Goal: Information Seeking & Learning: Learn about a topic

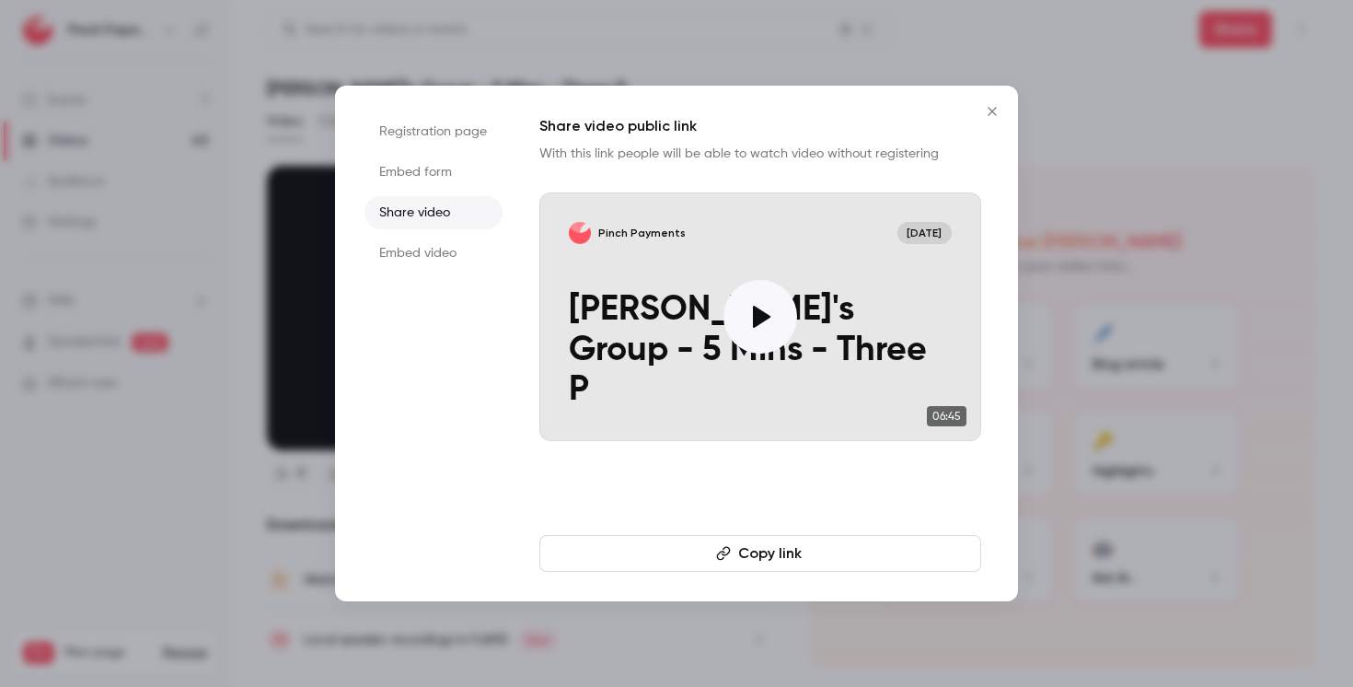
click at [992, 109] on icon "Close" at bounding box center [992, 111] width 22 height 15
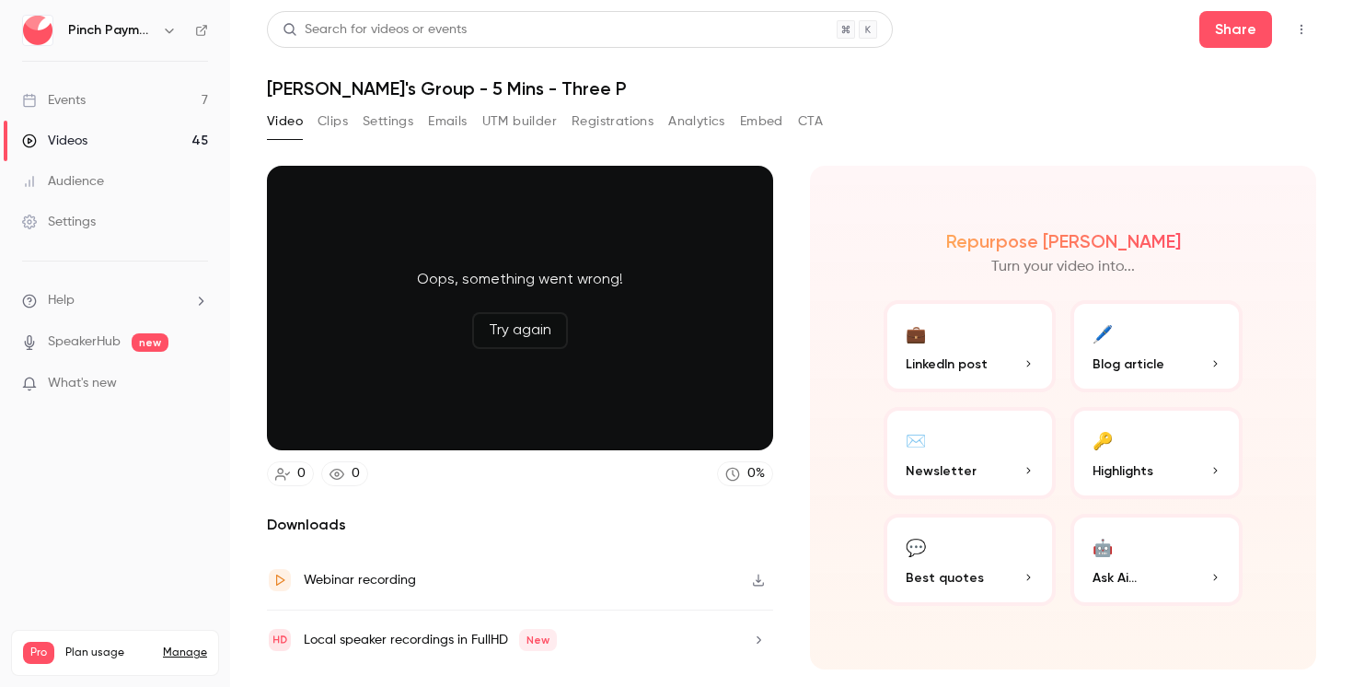
click at [1045, 75] on header "Search for videos or events Share [PERSON_NAME]'s Group - 5 Mins - Three P" at bounding box center [791, 55] width 1049 height 88
drag, startPoint x: 1044, startPoint y: 75, endPoint x: 1038, endPoint y: 104, distance: 30.0
click at [1044, 75] on header "Search for videos or events Share [PERSON_NAME]'s Group - 5 Mins - Three P" at bounding box center [791, 55] width 1049 height 88
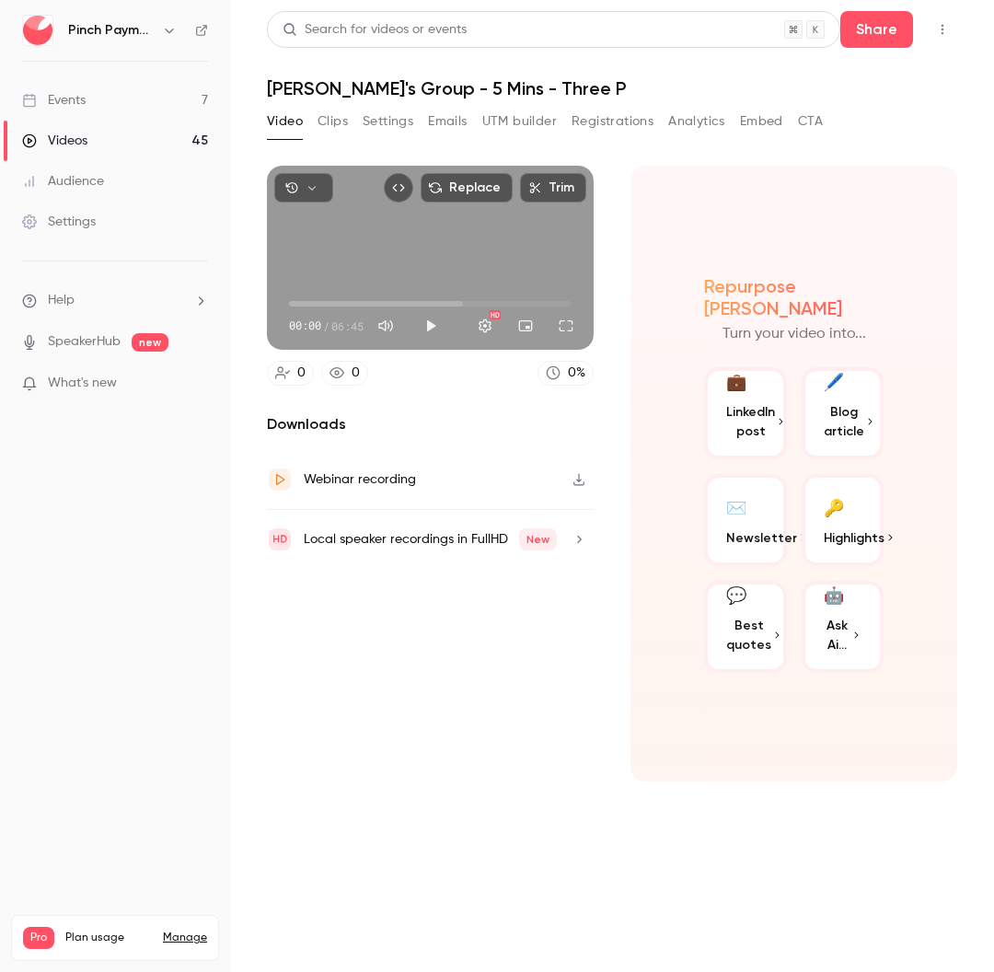
drag, startPoint x: 524, startPoint y: 610, endPoint x: 576, endPoint y: 452, distance: 166.8
click at [526, 592] on div "Downloads Webinar recording Local speaker recordings in FullHD New" at bounding box center [430, 597] width 327 height 368
click at [579, 479] on icon "button" at bounding box center [578, 479] width 11 height 12
